Goal: Information Seeking & Learning: Learn about a topic

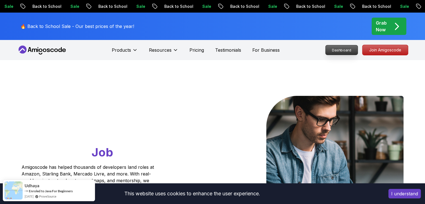
click at [352, 52] on p "Dashboard" at bounding box center [341, 49] width 32 height 9
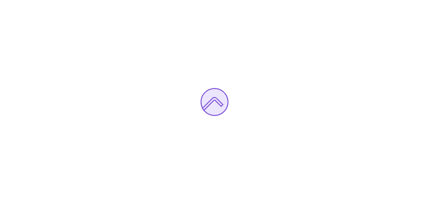
click at [352, 52] on div at bounding box center [214, 102] width 429 height 204
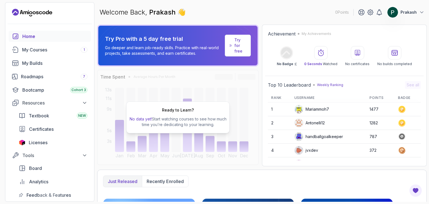
click at [201, 130] on div "Ready to Learn? No data yet! Start watching courses to see how much time you’re…" at bounding box center [177, 117] width 103 height 32
click at [45, 48] on div "My Courses 1" at bounding box center [54, 49] width 65 height 7
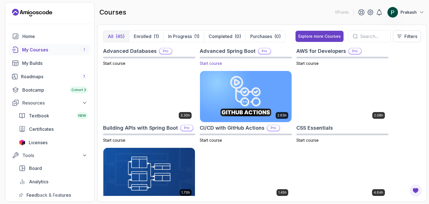
scroll to position [53, 0]
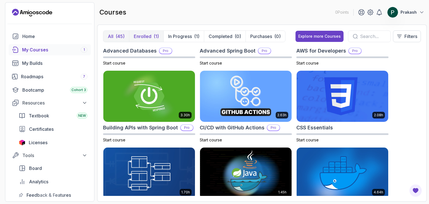
click at [142, 36] on p "Enrolled" at bounding box center [143, 36] width 18 height 7
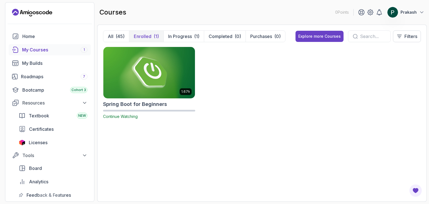
click at [146, 63] on img at bounding box center [149, 72] width 96 height 54
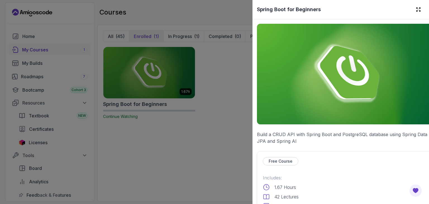
click at [146, 63] on div at bounding box center [214, 102] width 429 height 204
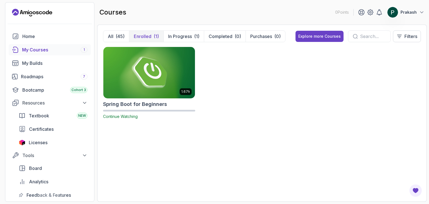
click at [165, 90] on img at bounding box center [149, 72] width 96 height 54
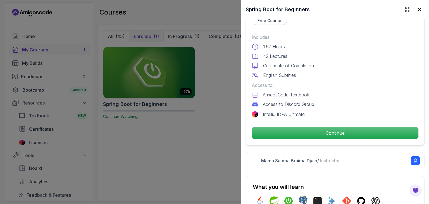
scroll to position [141, 0]
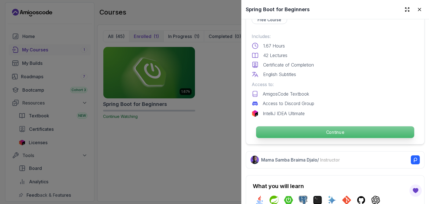
click at [293, 131] on p "Continue" at bounding box center [335, 132] width 158 height 12
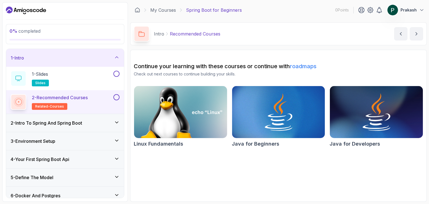
click at [186, 129] on img at bounding box center [180, 112] width 97 height 55
click at [283, 112] on img at bounding box center [277, 112] width 97 height 55
click at [361, 112] on img at bounding box center [375, 112] width 97 height 55
click at [71, 121] on h3 "2 - Intro To Spring And Spring Boot" at bounding box center [46, 122] width 71 height 7
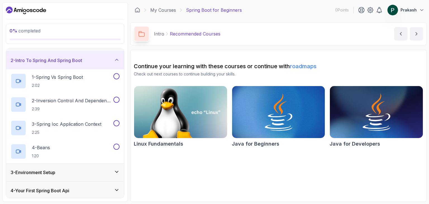
scroll to position [16, 0]
click at [54, 87] on p "2:02" at bounding box center [57, 85] width 51 height 6
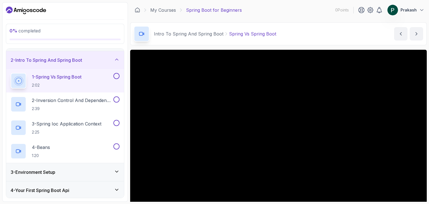
scroll to position [54, 0]
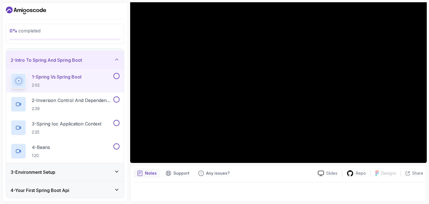
click at [148, 174] on p "Notes" at bounding box center [151, 173] width 12 height 6
click at [149, 172] on p "Notes" at bounding box center [151, 173] width 12 height 6
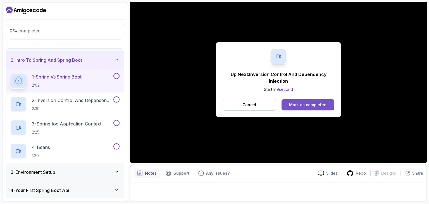
click at [302, 105] on div "Mark as completed" at bounding box center [307, 105] width 37 height 6
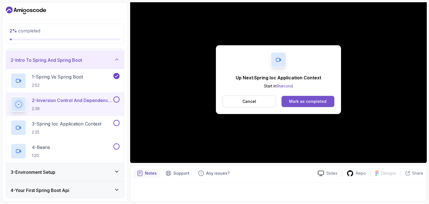
click at [293, 103] on div "Mark as completed" at bounding box center [307, 102] width 37 height 6
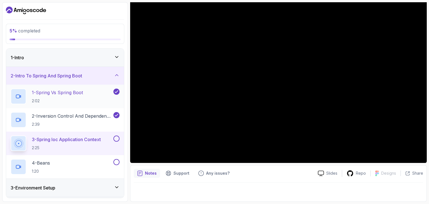
scroll to position [161, 0]
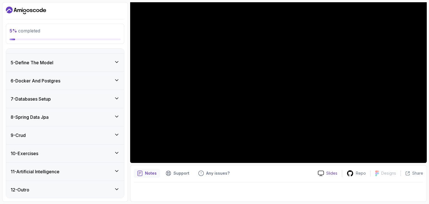
click at [334, 172] on p "Slides" at bounding box center [331, 173] width 11 height 6
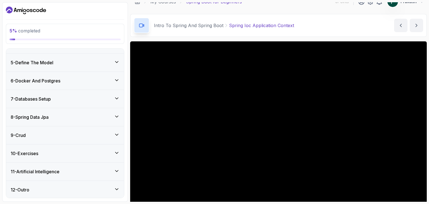
scroll to position [33, 0]
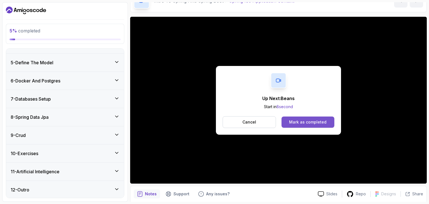
click at [312, 118] on button "Mark as completed" at bounding box center [307, 121] width 53 height 11
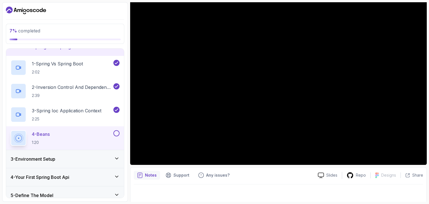
scroll to position [54, 0]
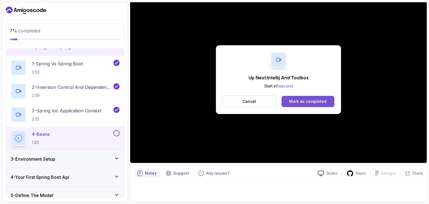
click at [319, 100] on div "Mark as completed" at bounding box center [307, 102] width 37 height 6
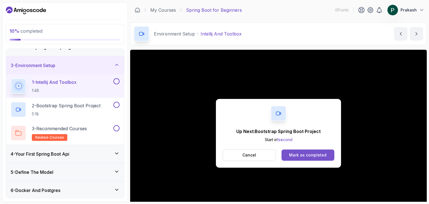
click at [284, 154] on button "Mark as completed" at bounding box center [307, 154] width 53 height 11
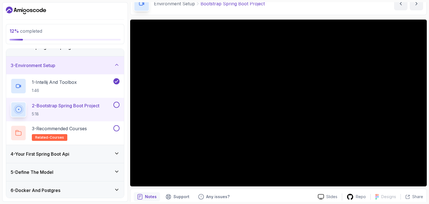
scroll to position [31, 0]
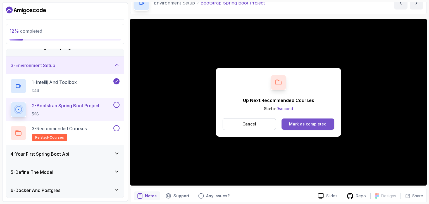
click at [309, 126] on div "Mark as completed" at bounding box center [307, 124] width 37 height 6
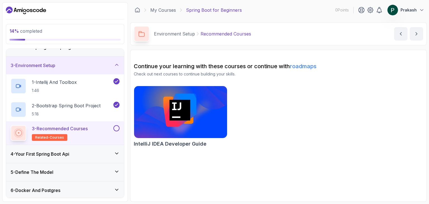
click at [190, 123] on img at bounding box center [180, 112] width 97 height 55
click at [101, 152] on div "4 - Your First Spring Boot Api" at bounding box center [65, 153] width 109 height 7
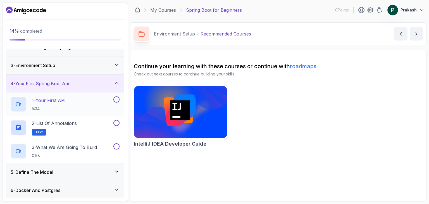
click at [42, 102] on p "1 - Your First API" at bounding box center [49, 100] width 34 height 7
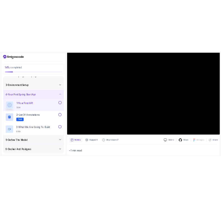
scroll to position [56, 0]
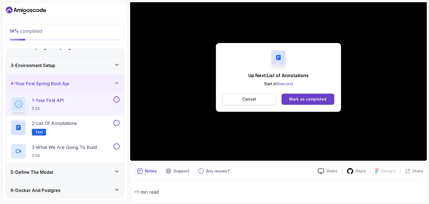
click at [251, 99] on p "Cancel" at bounding box center [249, 99] width 14 height 6
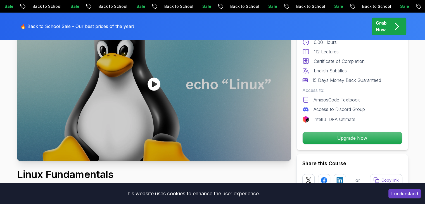
scroll to position [74, 0]
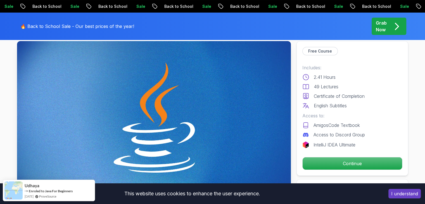
scroll to position [33, 0]
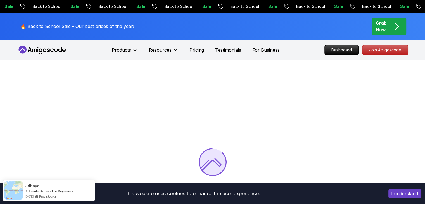
click at [361, 112] on div at bounding box center [212, 162] width 425 height 204
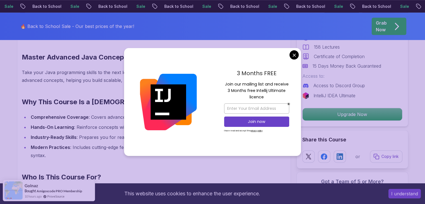
scroll to position [410, 0]
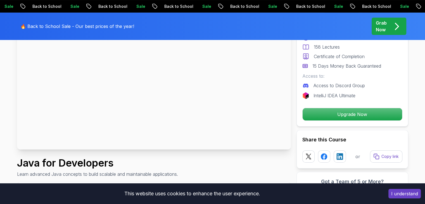
scroll to position [79, 0]
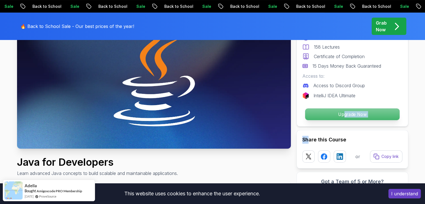
drag, startPoint x: 307, startPoint y: 136, endPoint x: 344, endPoint y: 117, distance: 42.1
click at [344, 117] on div "Pro Course Includes: 9.18 Hours 158 Lectures Certificate of Completion 15 Days …" at bounding box center [352, 109] width 112 height 214
click at [344, 117] on p "Upgrade Now" at bounding box center [352, 114] width 94 height 12
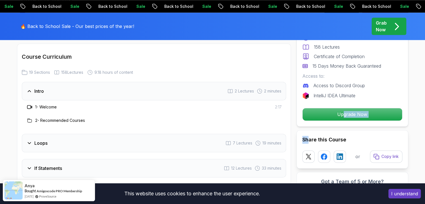
scroll to position [756, 0]
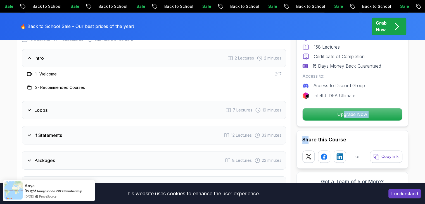
click at [212, 105] on div "Loops 7 Lectures 19 minutes" at bounding box center [154, 110] width 264 height 18
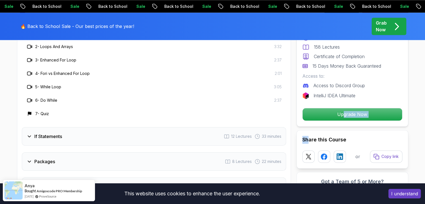
scroll to position [822, 0]
click at [59, 132] on h3 "If Statements" at bounding box center [48, 135] width 28 height 7
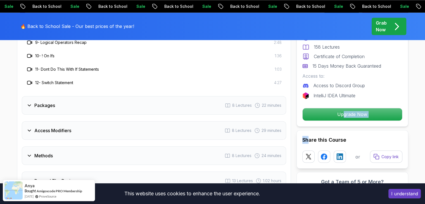
scroll to position [949, 0]
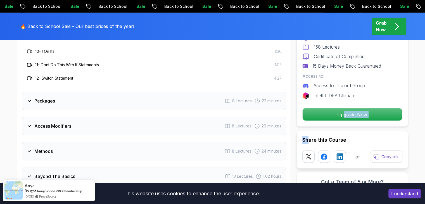
click at [48, 97] on h3 "Packages" at bounding box center [44, 100] width 21 height 7
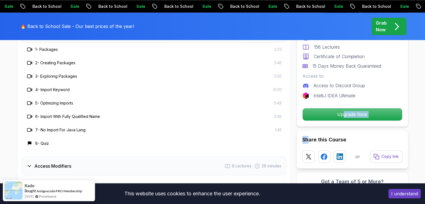
scroll to position [856, 0]
click at [61, 161] on div "Access Modifiers 8 Lectures 29 minutes" at bounding box center [154, 165] width 264 height 18
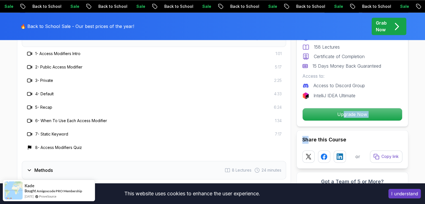
scroll to position [876, 0]
click at [61, 161] on div "Methods 8 Lectures 24 minutes" at bounding box center [154, 170] width 264 height 18
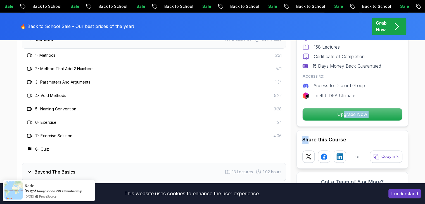
scroll to position [903, 0]
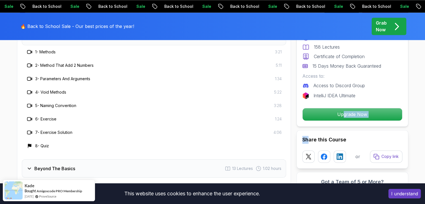
click at [61, 165] on h3 "Beyond The Basics" at bounding box center [54, 168] width 41 height 7
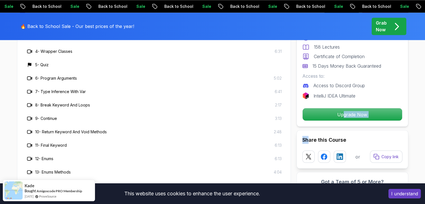
scroll to position [1007, 0]
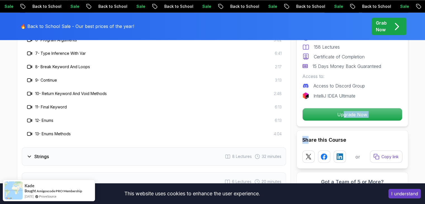
click at [50, 147] on div "Strings 8 Lectures 32 minutes" at bounding box center [154, 156] width 264 height 18
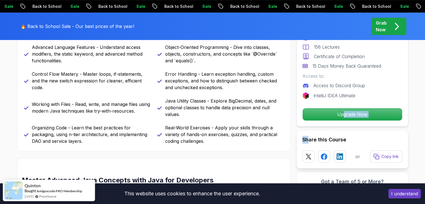
scroll to position [267, 0]
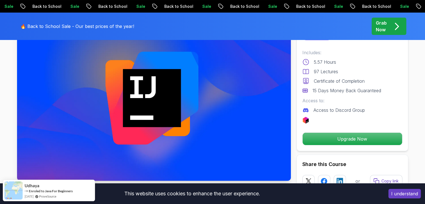
scroll to position [54, 0]
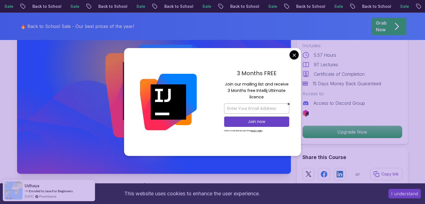
click at [289, 57] on div "3 Months FREE Join our mailing list and receive 3 Months free Intellij Ultimate…" at bounding box center [256, 102] width 88 height 108
